Goal: Check status: Check status

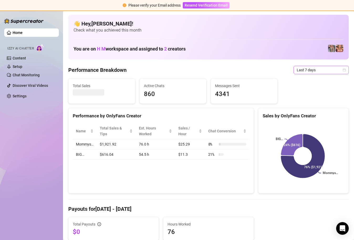
click at [343, 70] on icon "calendar" at bounding box center [344, 69] width 3 height 3
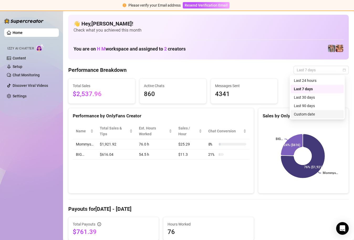
click at [309, 111] on div "Custom date" at bounding box center [317, 114] width 47 height 6
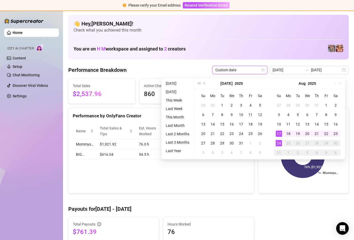
type input "[DATE]"
click at [280, 142] on div "24" at bounding box center [279, 143] width 6 height 6
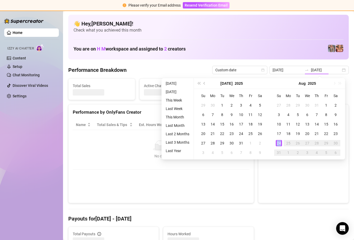
type input "[DATE]"
